Goal: Find specific page/section: Find specific page/section

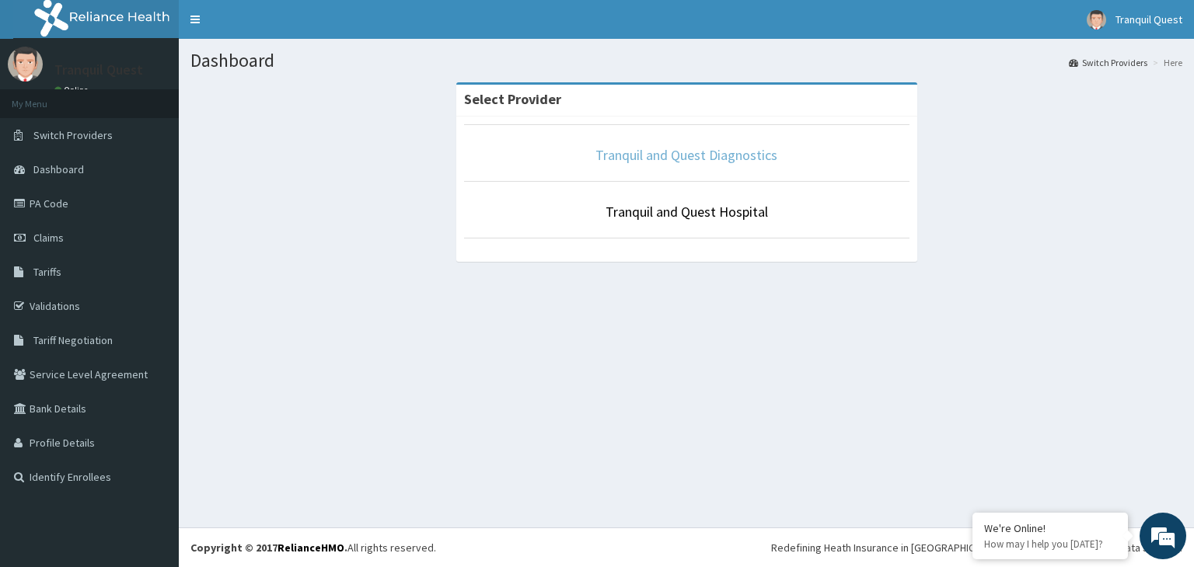
click at [634, 156] on link "Tranquil and Quest Diagnostics" at bounding box center [686, 155] width 182 height 18
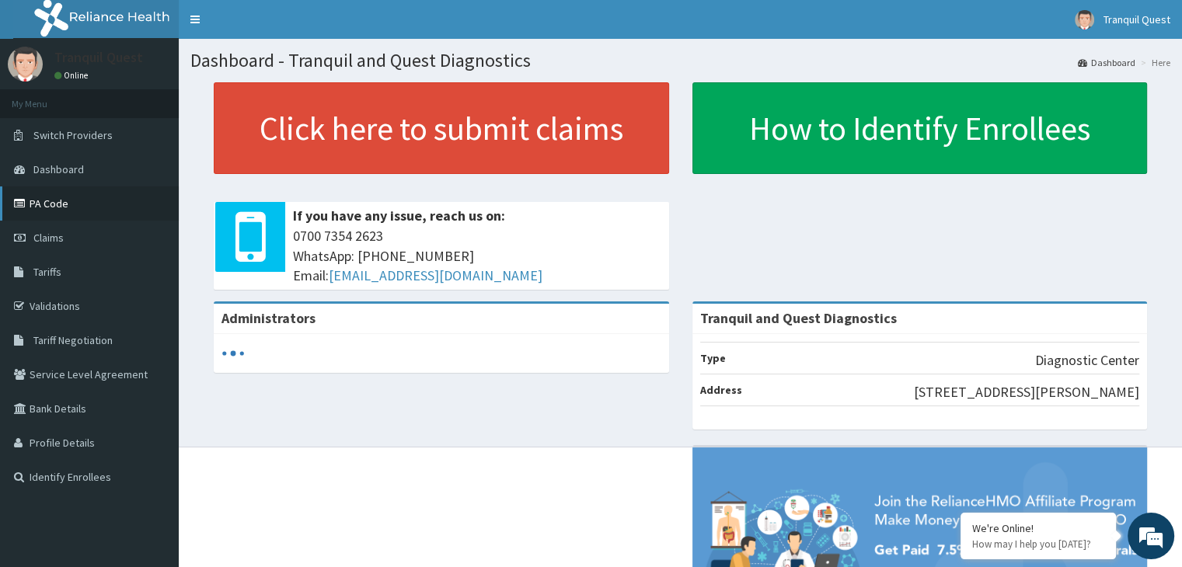
click at [59, 212] on link "PA Code" at bounding box center [89, 204] width 179 height 34
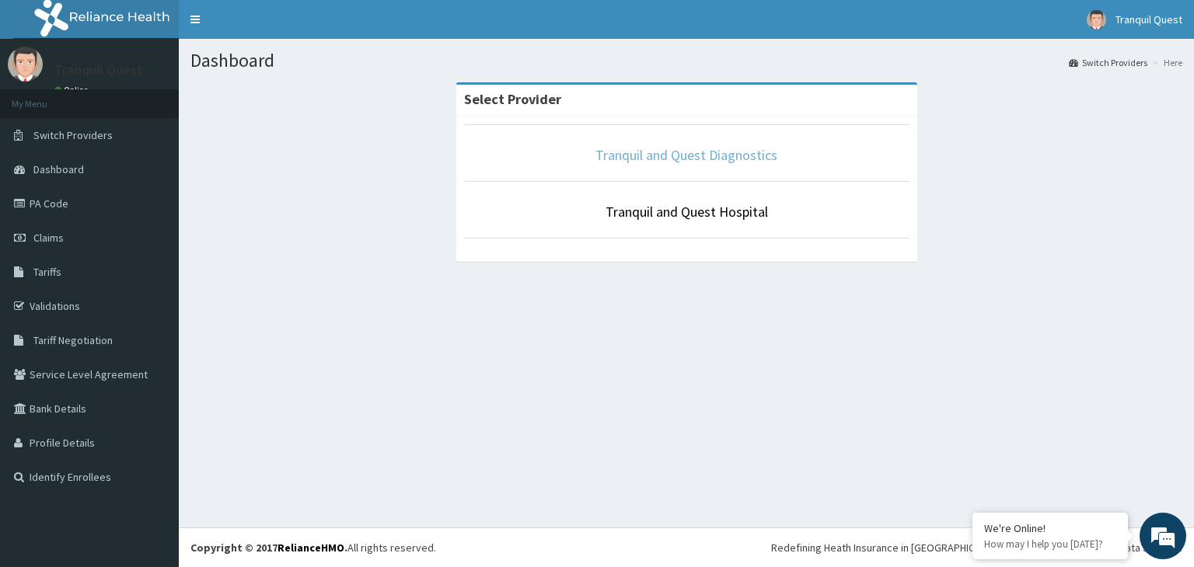
click at [644, 154] on link "Tranquil and Quest Diagnostics" at bounding box center [686, 155] width 182 height 18
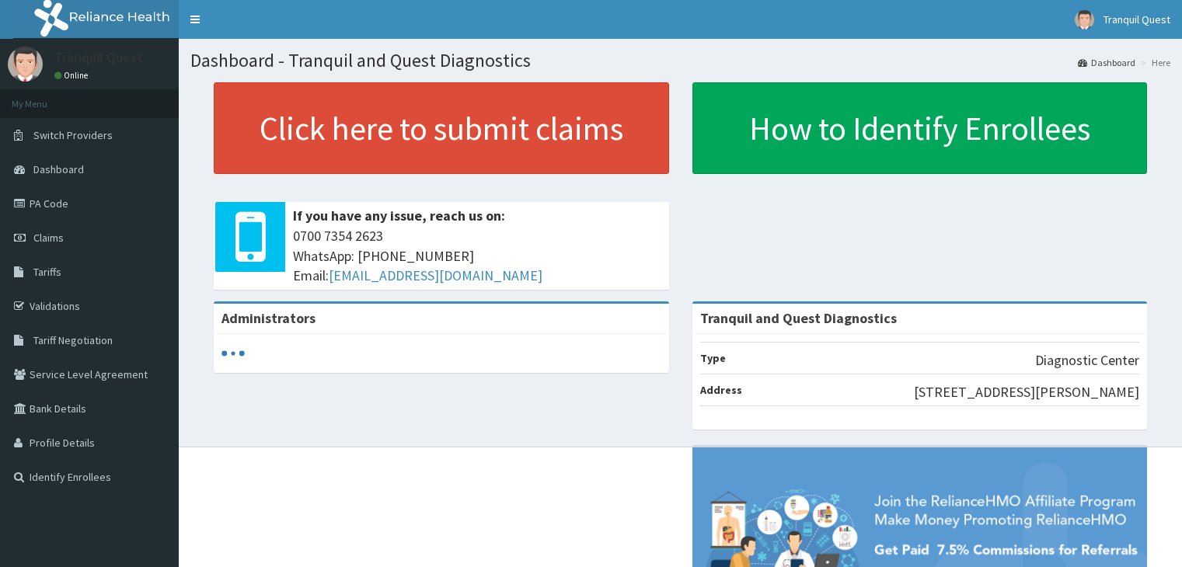
click at [92, 340] on span "Tariff Negotiation" at bounding box center [72, 340] width 79 height 14
